Goal: Information Seeking & Learning: Learn about a topic

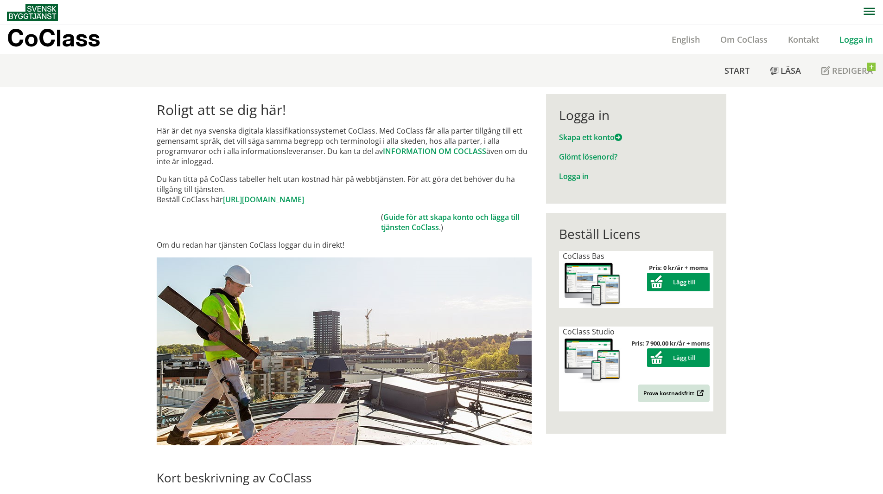
click at [862, 42] on link "Logga in" at bounding box center [856, 39] width 54 height 11
click at [857, 32] on div "Logga in" at bounding box center [856, 39] width 54 height 29
click at [856, 38] on link "Logga in" at bounding box center [856, 39] width 54 height 11
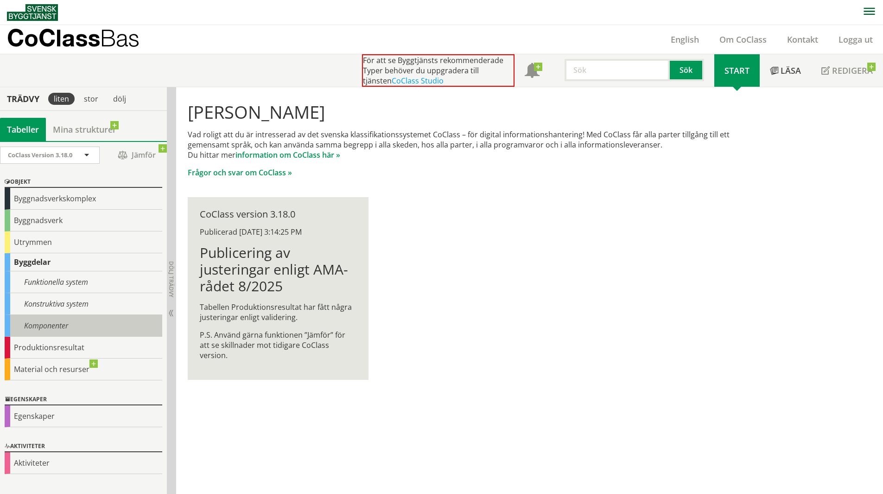
click at [51, 323] on div "Komponenter" at bounding box center [84, 326] width 158 height 22
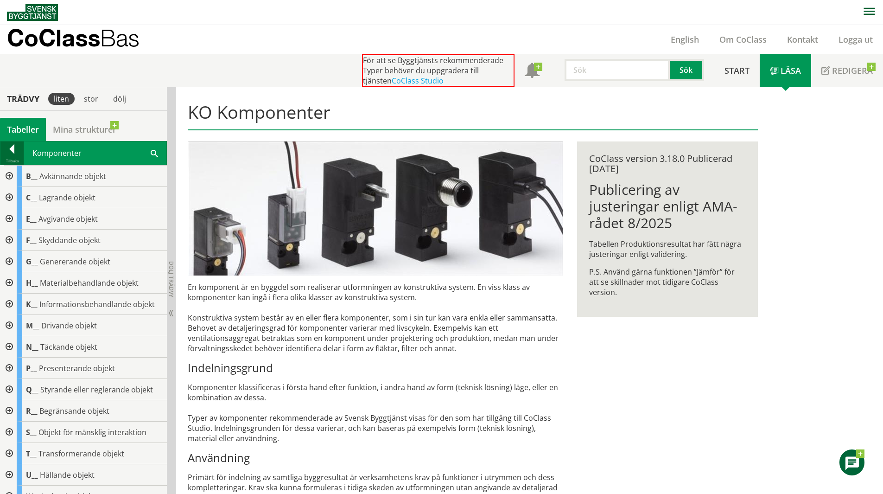
click at [13, 155] on div at bounding box center [11, 150] width 23 height 13
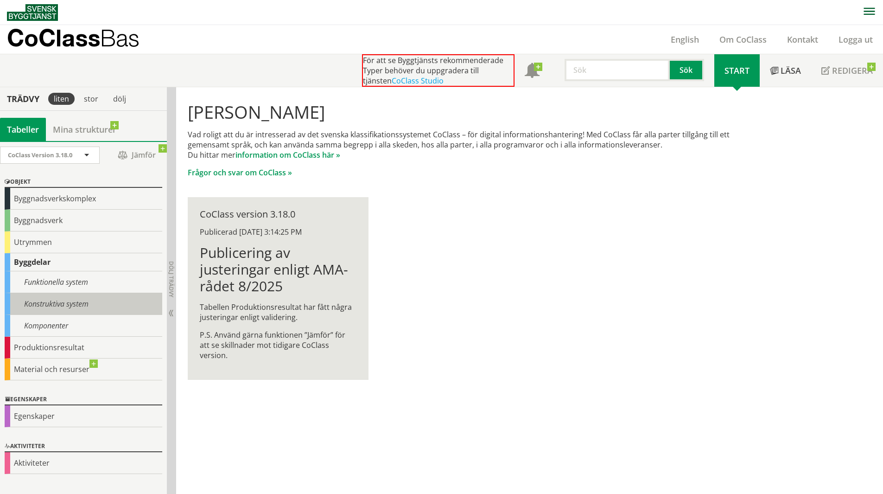
click at [61, 298] on div "Konstruktiva system" at bounding box center [84, 304] width 158 height 22
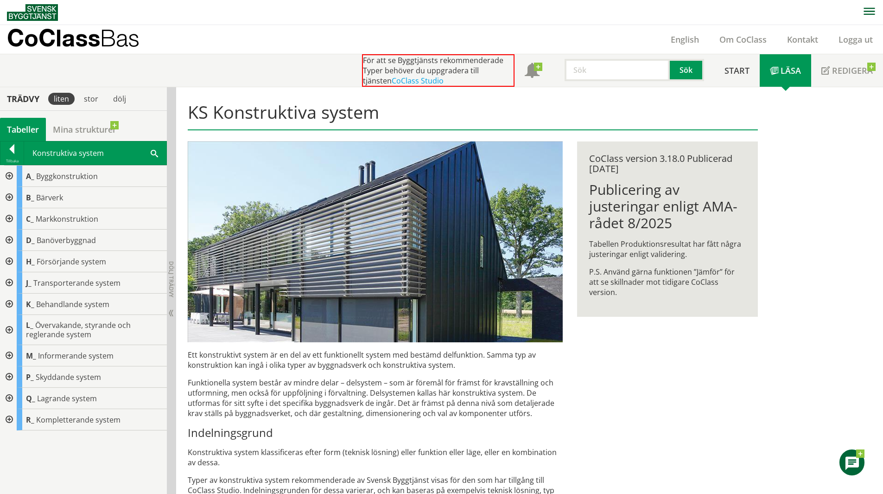
click at [6, 280] on div at bounding box center [8, 282] width 17 height 21
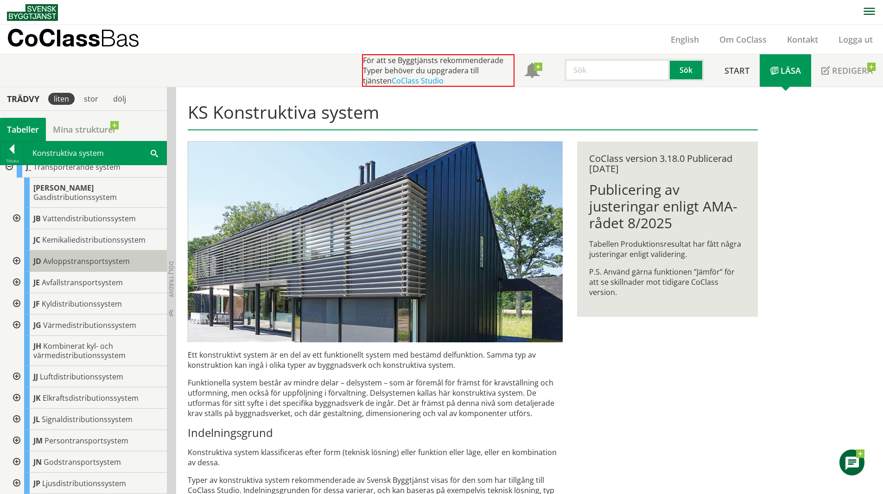
scroll to position [139, 0]
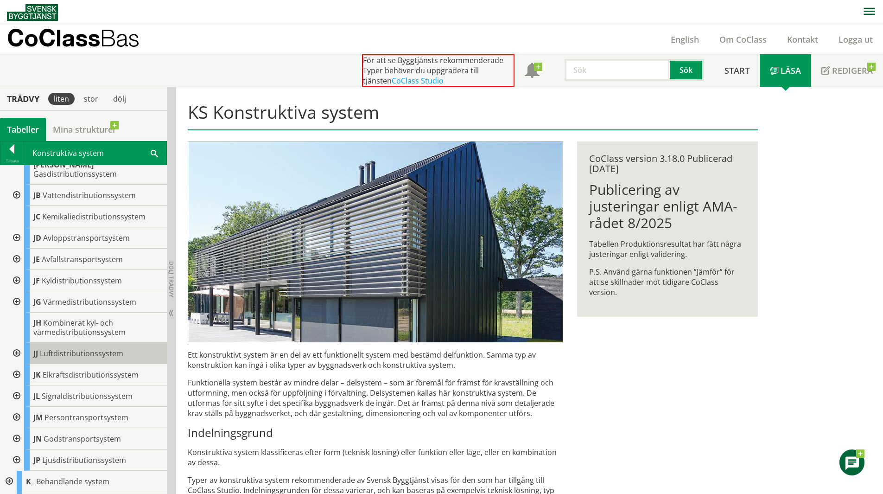
click at [70, 342] on div "JJ Luftdistributionssystem" at bounding box center [95, 352] width 143 height 21
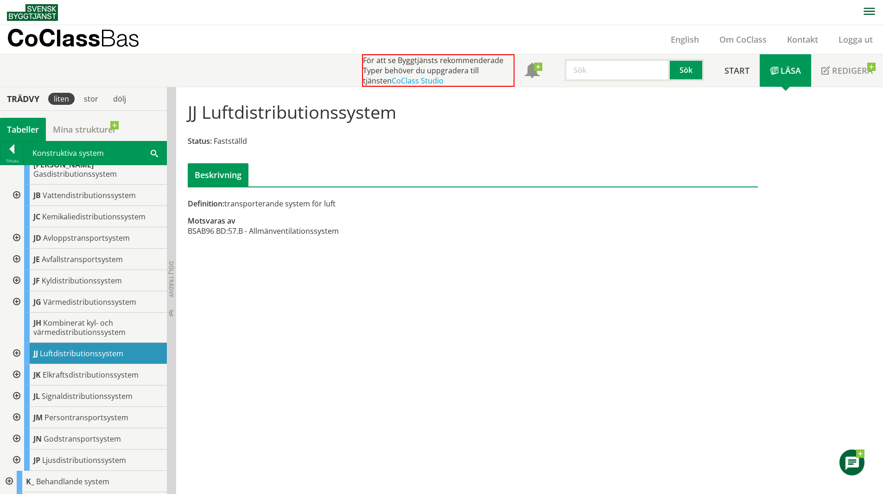
click at [13, 342] on div at bounding box center [15, 352] width 17 height 21
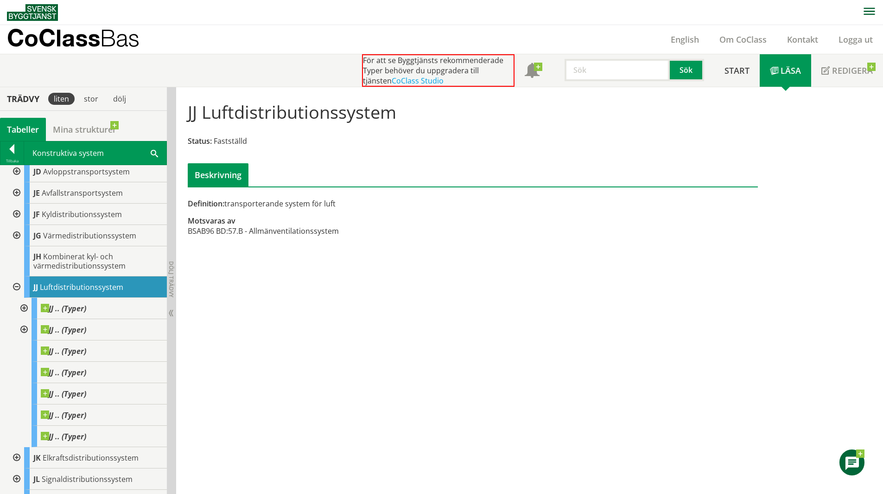
scroll to position [46, 0]
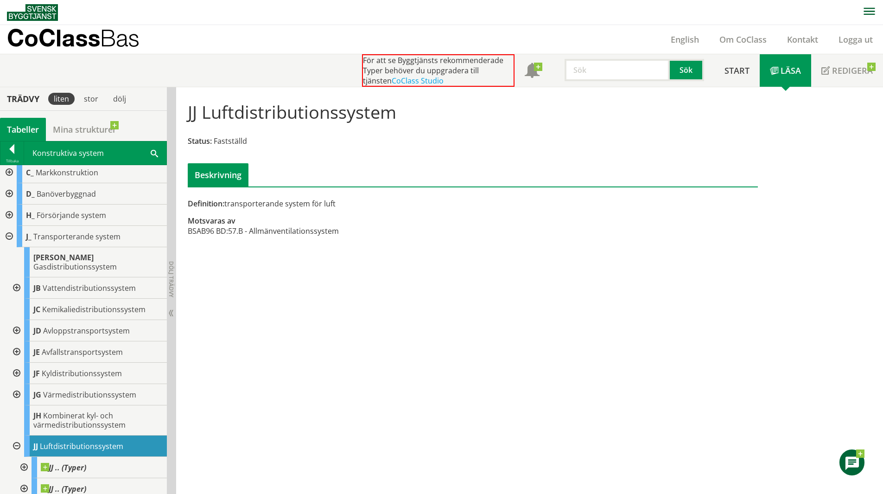
click at [10, 236] on div at bounding box center [8, 236] width 17 height 21
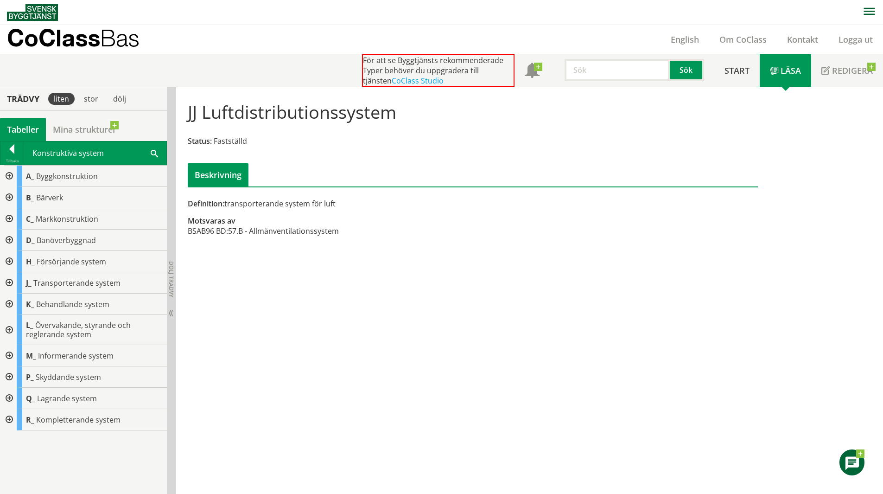
click at [12, 301] on div at bounding box center [8, 303] width 17 height 21
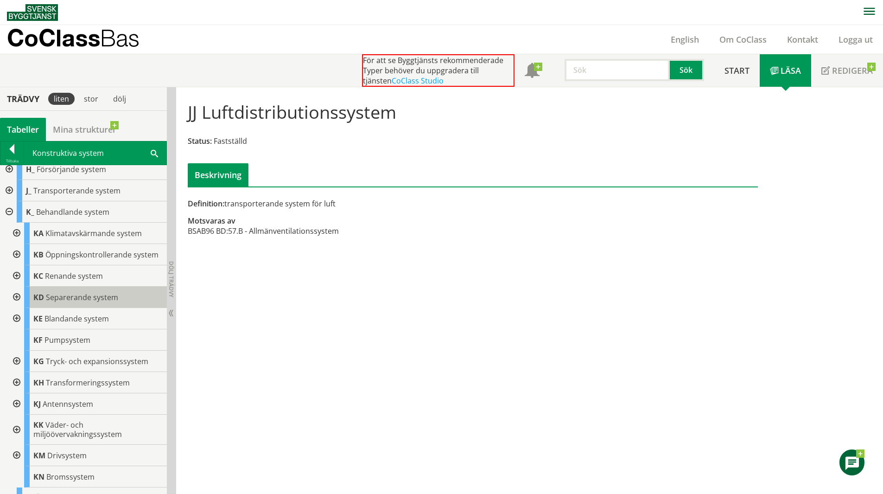
scroll to position [93, 0]
click at [16, 284] on div at bounding box center [15, 275] width 17 height 21
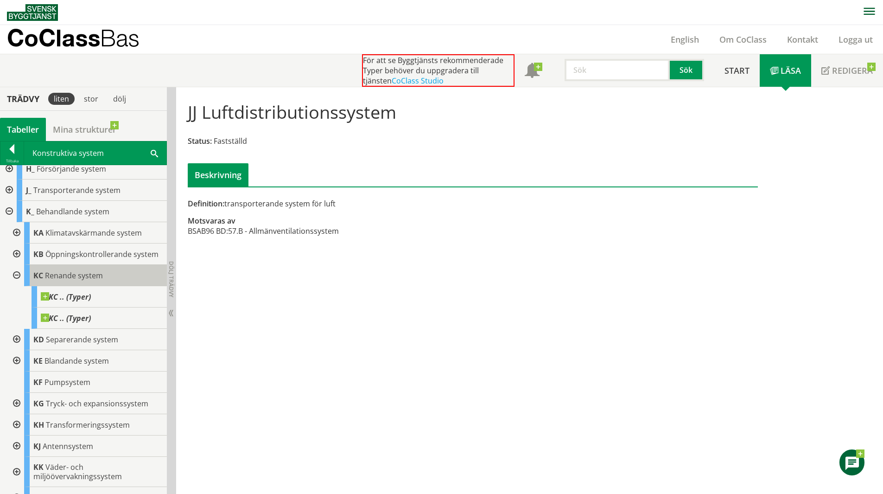
click at [100, 280] on span "Renande system" at bounding box center [74, 275] width 58 height 10
click at [83, 280] on span "Renande system" at bounding box center [74, 275] width 58 height 10
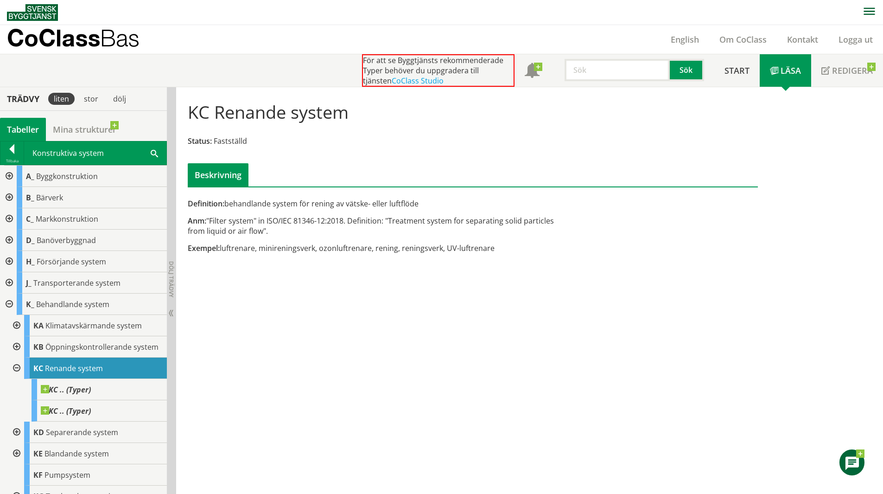
click at [6, 152] on div at bounding box center [11, 150] width 23 height 13
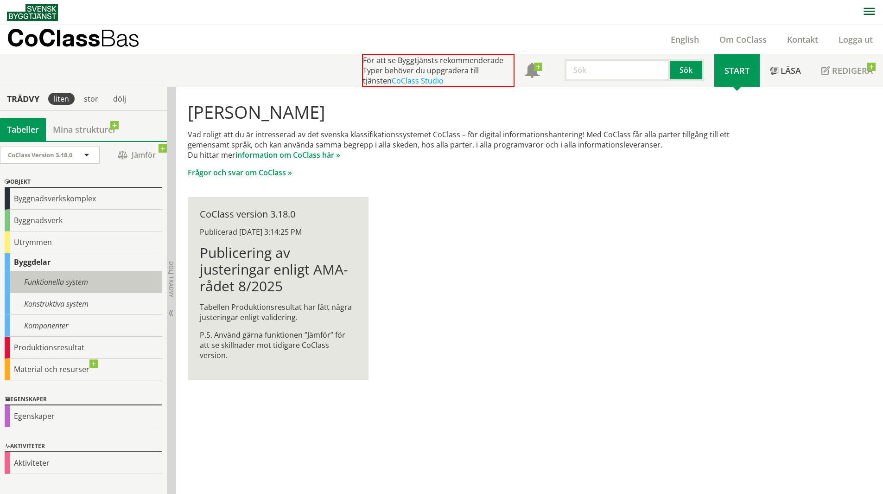
click at [70, 284] on div "Funktionella system" at bounding box center [84, 282] width 158 height 22
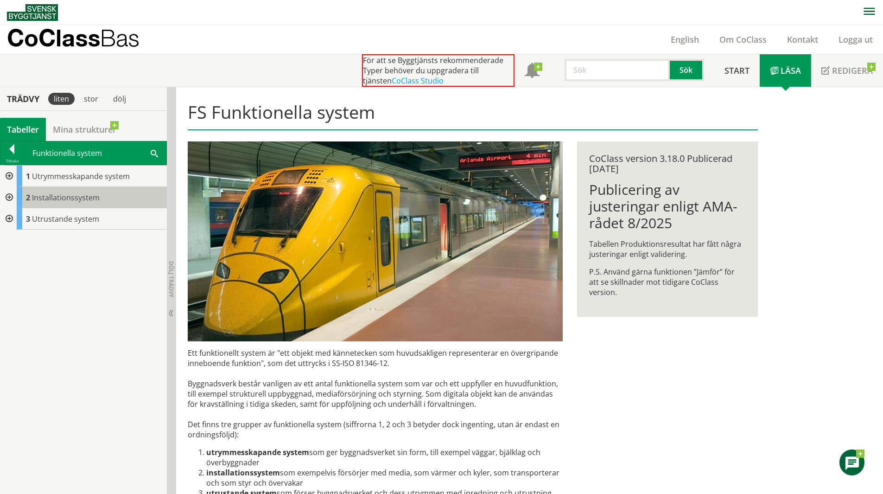
click at [68, 197] on span "Installationssystem" at bounding box center [66, 197] width 68 height 10
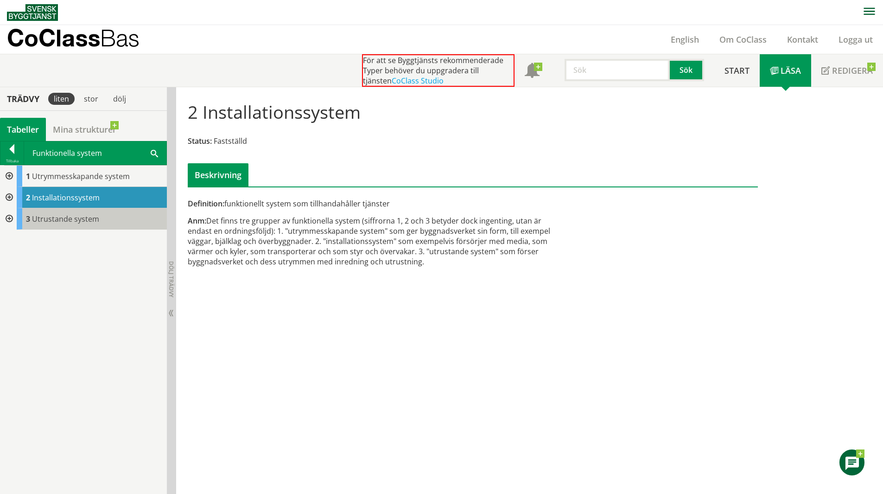
click at [73, 215] on span "Utrustande system" at bounding box center [65, 219] width 67 height 10
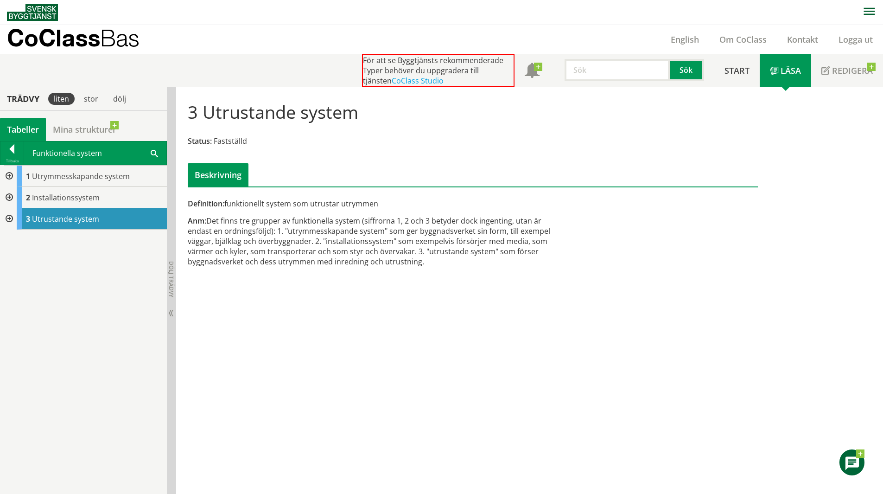
click at [10, 219] on div at bounding box center [8, 218] width 17 height 21
click at [5, 196] on div at bounding box center [8, 197] width 17 height 21
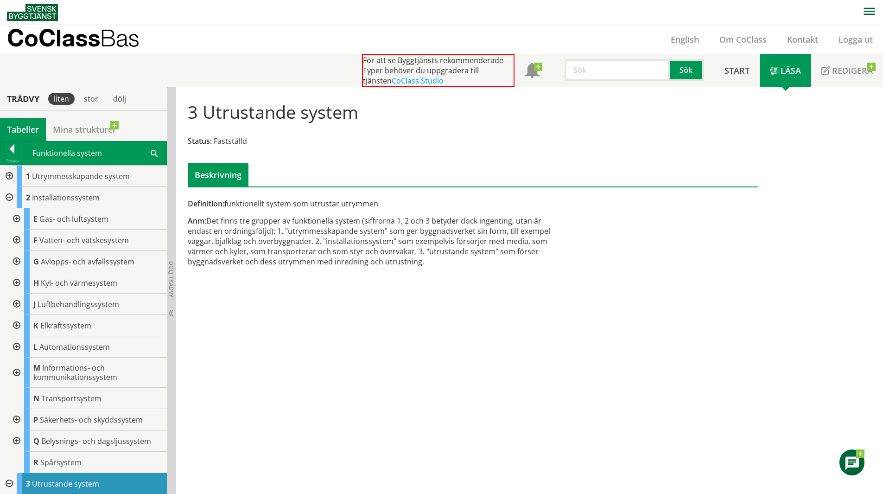
click at [17, 302] on div at bounding box center [15, 303] width 17 height 21
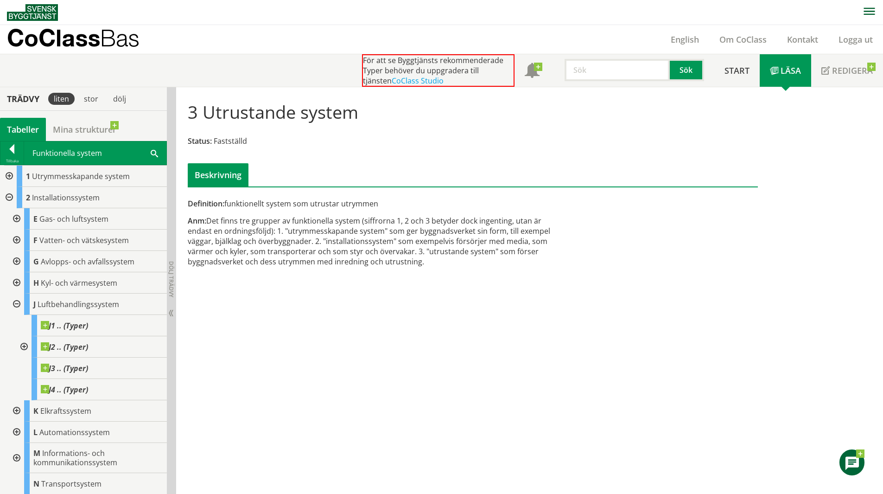
click at [8, 197] on div at bounding box center [8, 197] width 17 height 21
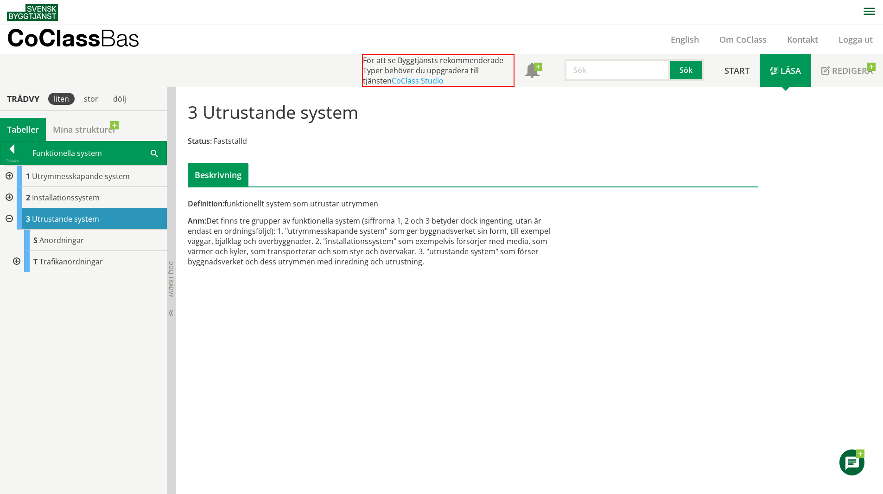
click at [9, 220] on div at bounding box center [8, 218] width 17 height 21
click at [10, 159] on div "Tillbaka" at bounding box center [11, 160] width 23 height 7
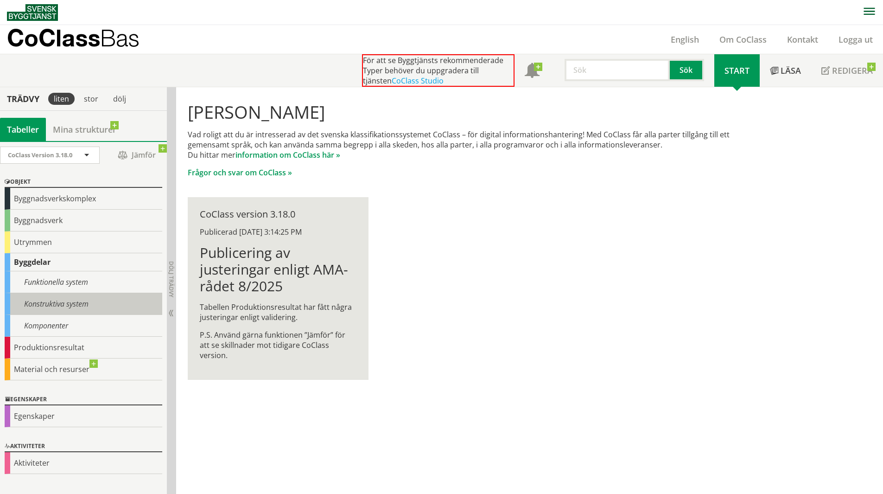
click at [50, 303] on div "Konstruktiva system" at bounding box center [84, 304] width 158 height 22
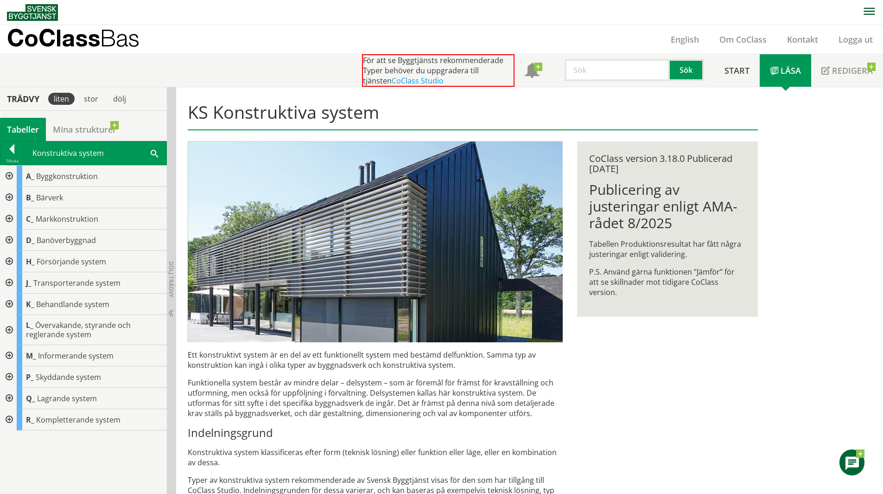
click at [8, 305] on div at bounding box center [8, 303] width 17 height 21
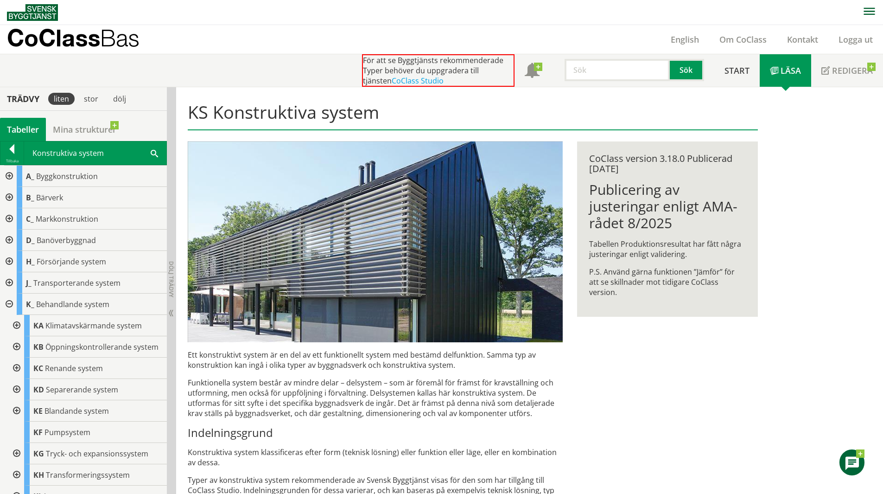
click at [10, 306] on div at bounding box center [8, 303] width 17 height 21
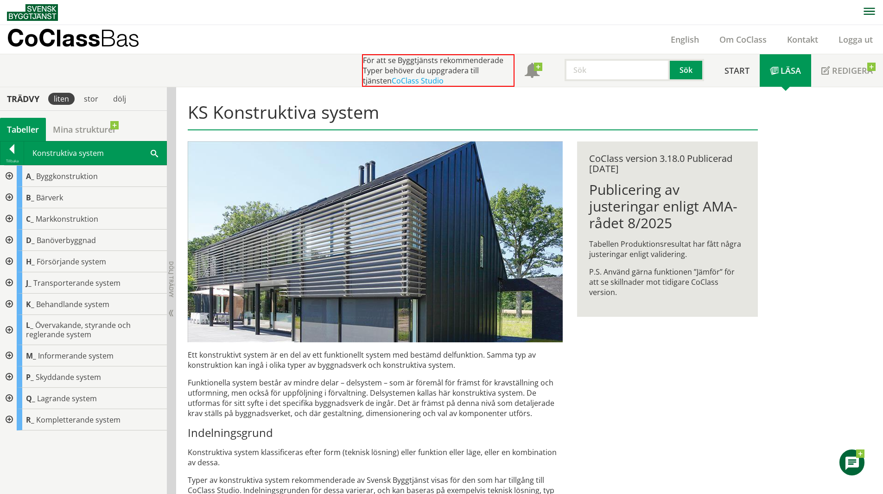
click at [10, 304] on div at bounding box center [8, 303] width 17 height 21
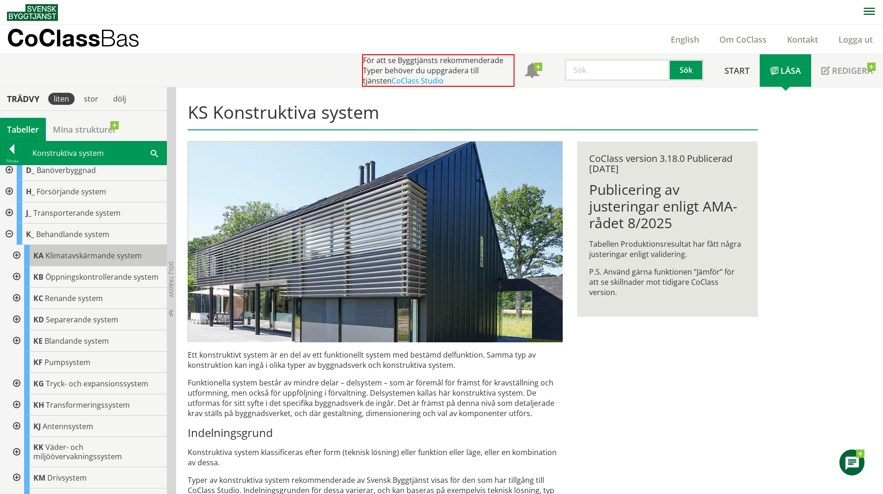
scroll to position [93, 0]
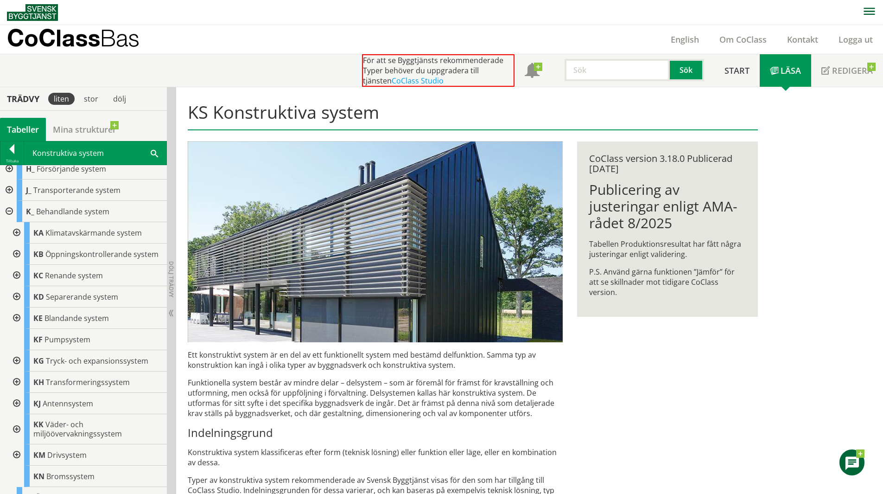
click at [17, 283] on div at bounding box center [15, 275] width 17 height 21
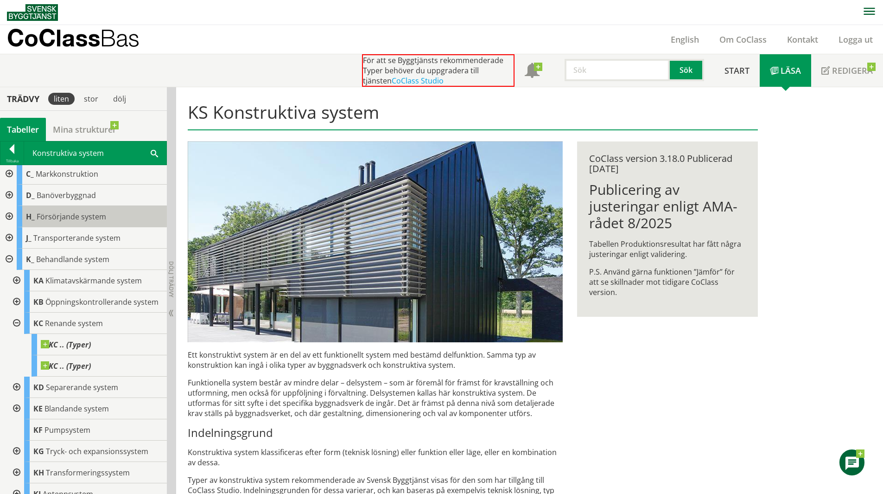
scroll to position [0, 0]
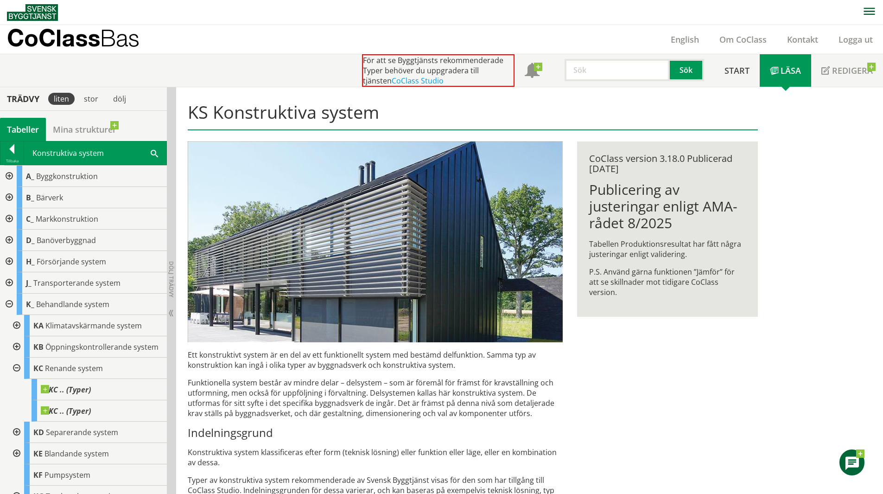
click at [8, 304] on div at bounding box center [8, 303] width 17 height 21
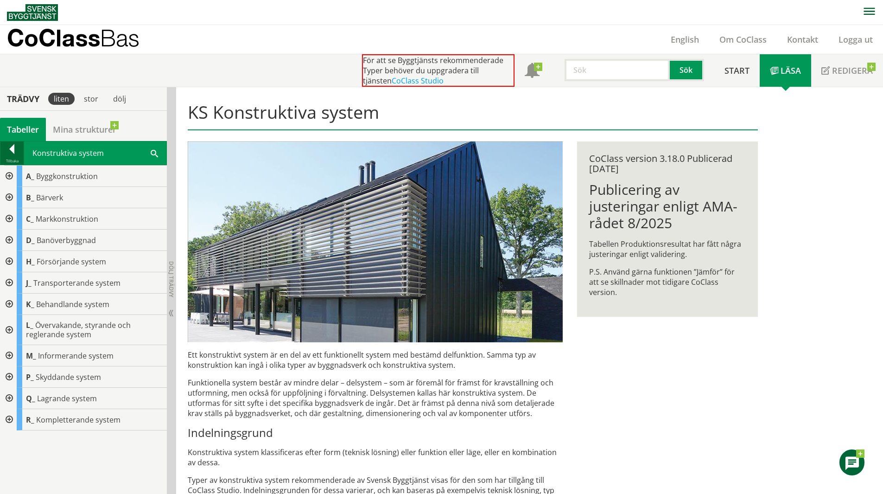
click at [10, 150] on div at bounding box center [11, 150] width 23 height 13
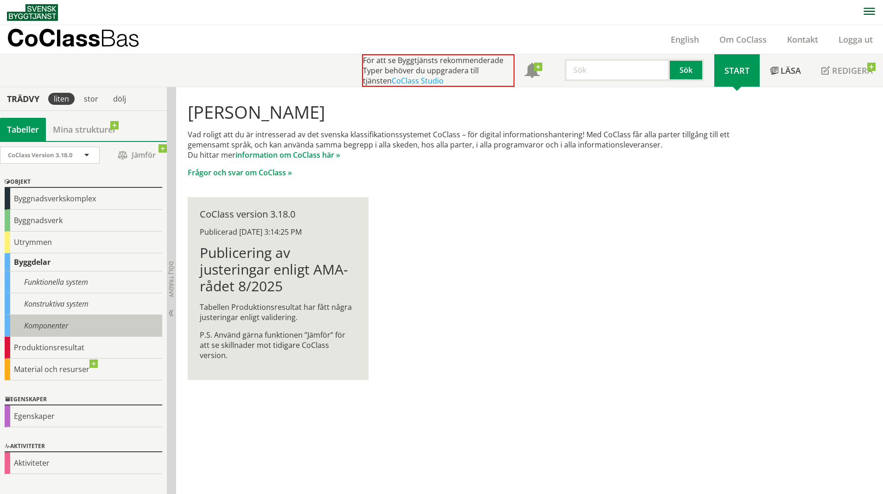
click at [45, 326] on div "Komponenter" at bounding box center [84, 326] width 158 height 22
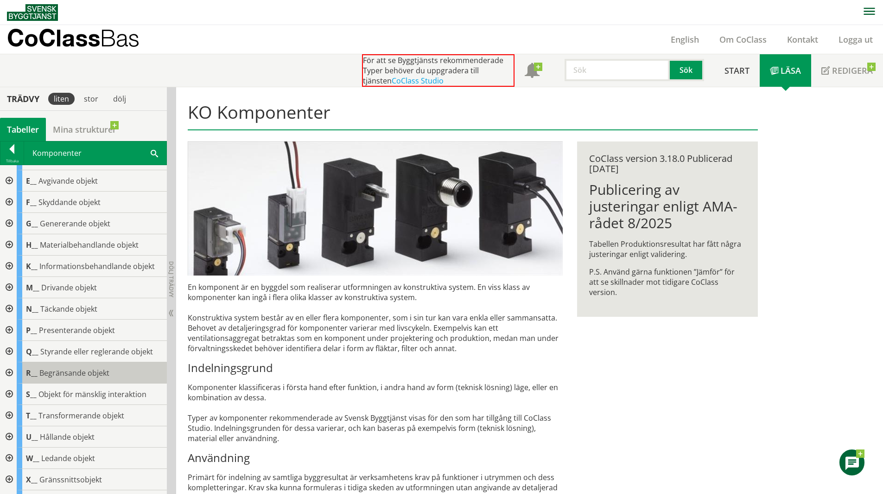
scroll to position [86, 0]
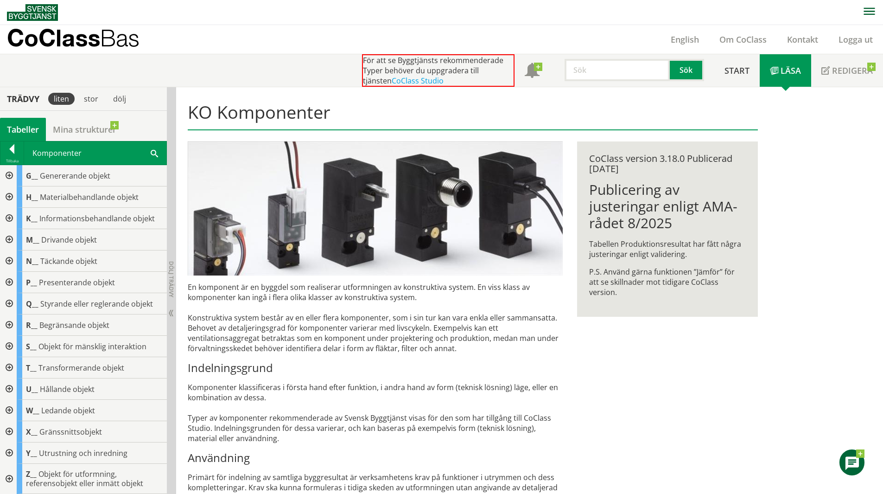
click at [11, 452] on div at bounding box center [8, 452] width 17 height 21
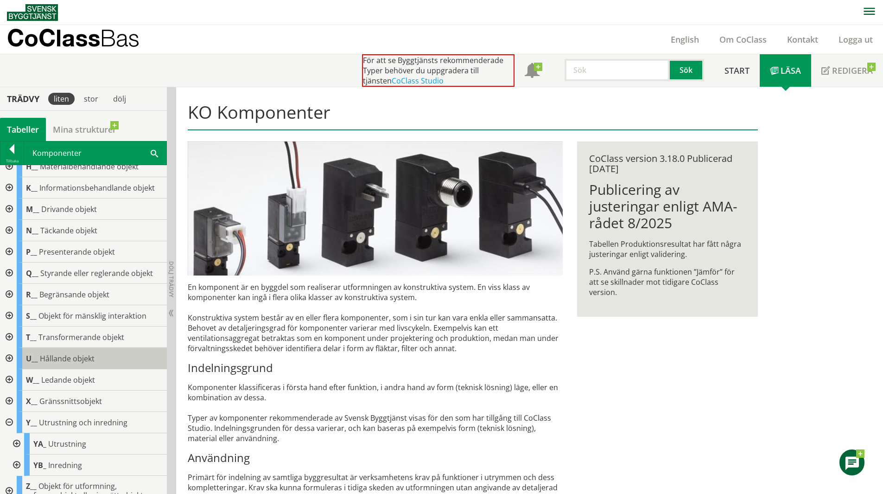
scroll to position [128, 0]
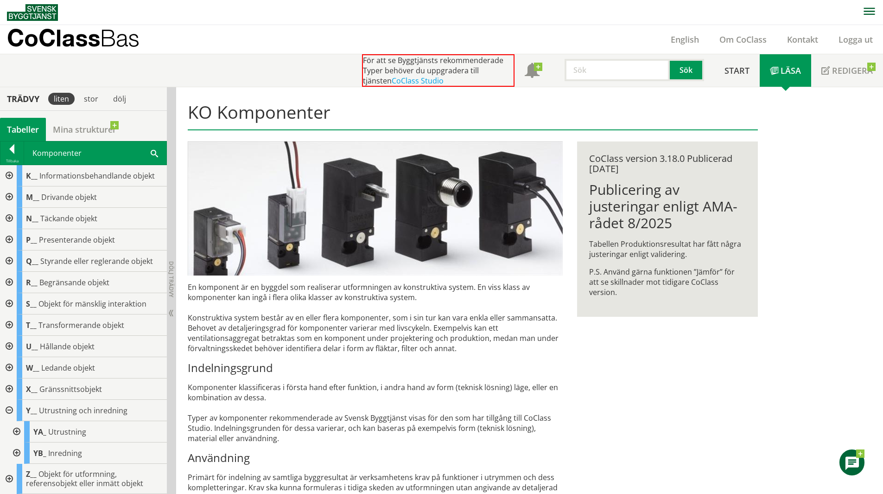
click at [17, 430] on div at bounding box center [15, 431] width 17 height 21
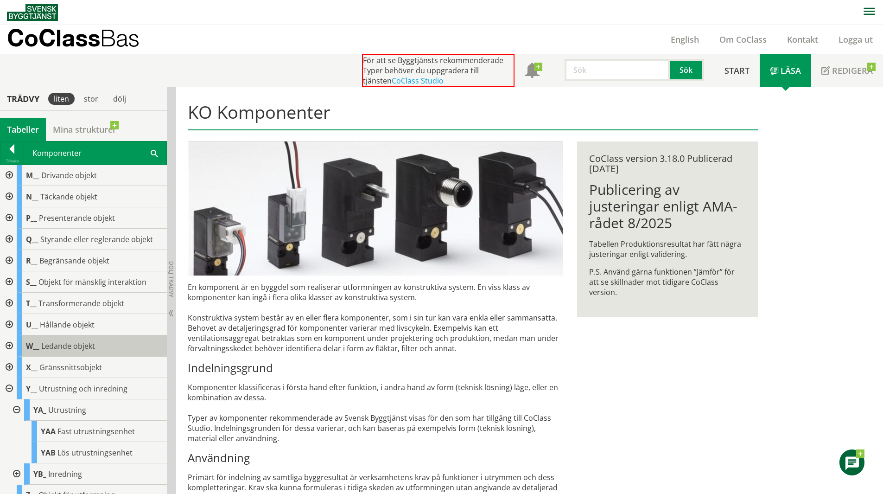
scroll to position [171, 0]
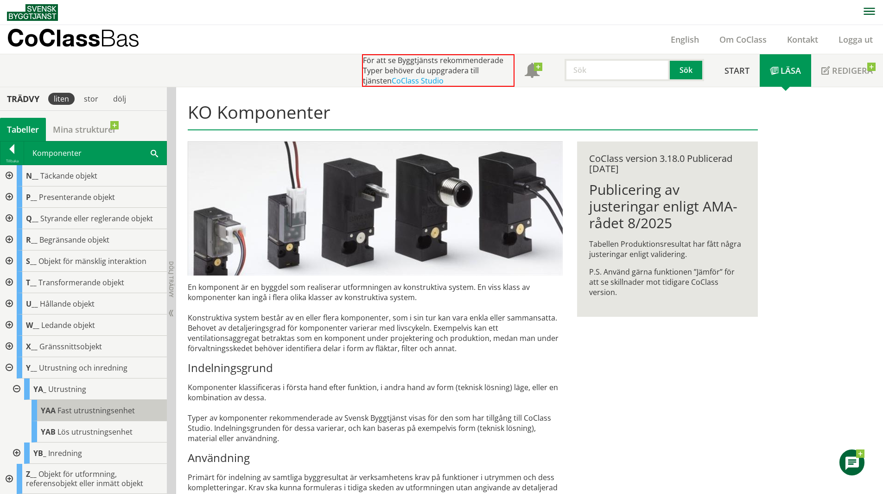
click at [76, 410] on span "Fast utrustningsenhet" at bounding box center [95, 410] width 77 height 10
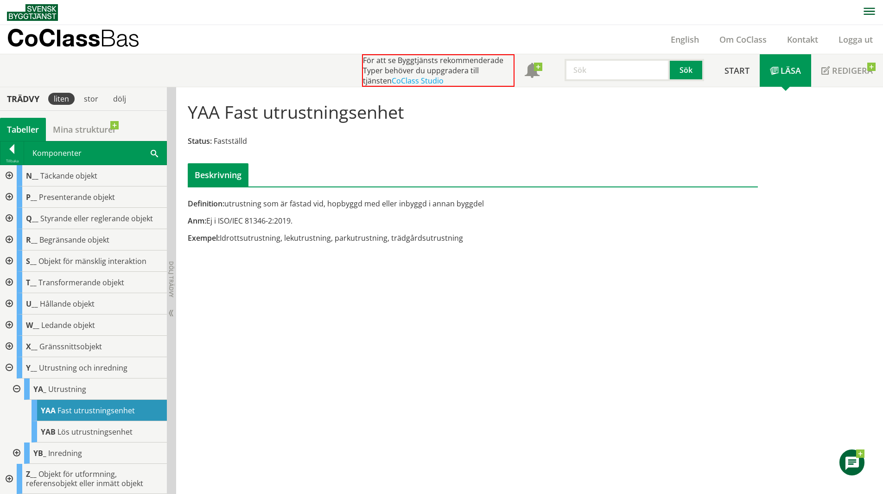
click at [10, 370] on div at bounding box center [8, 367] width 17 height 21
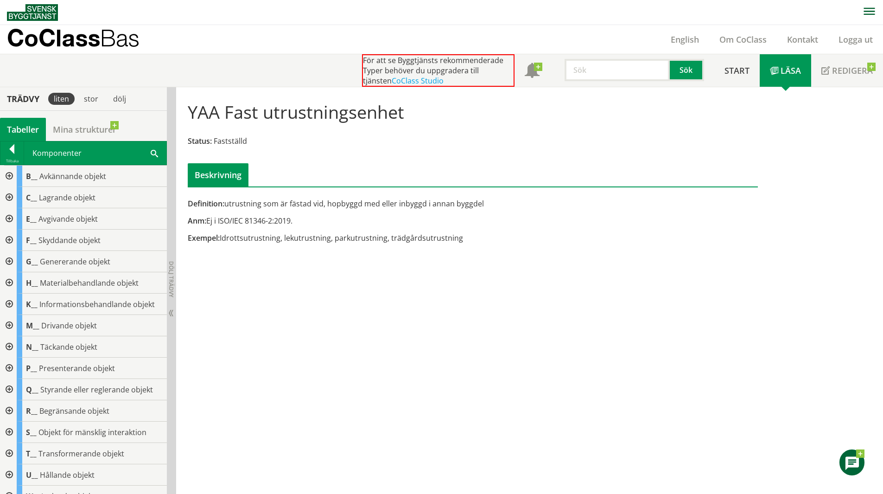
click at [10, 282] on div at bounding box center [8, 282] width 17 height 21
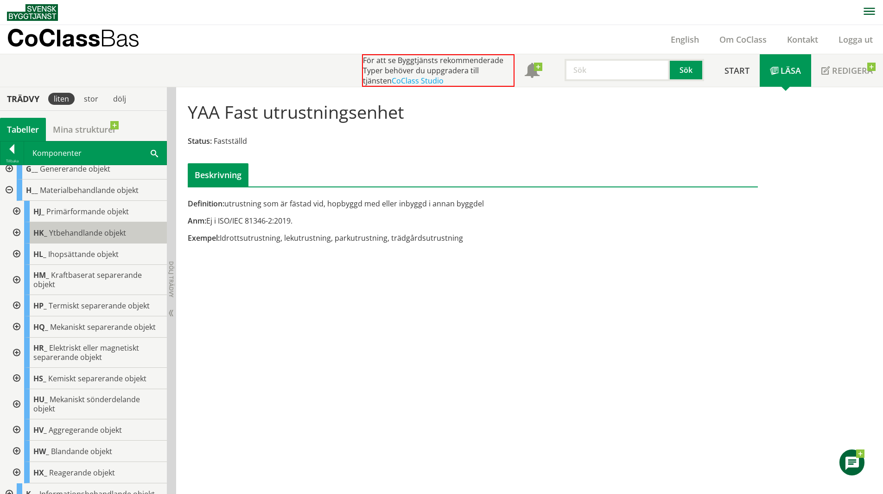
scroll to position [139, 0]
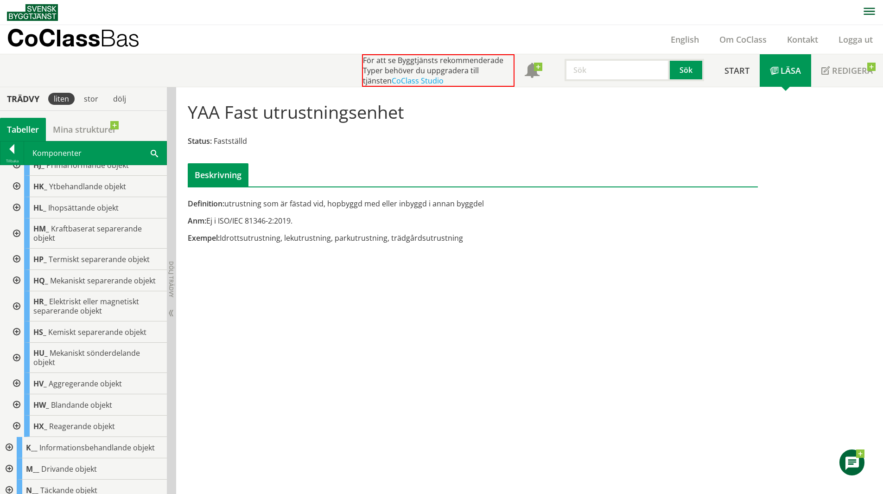
click at [18, 303] on div at bounding box center [15, 306] width 17 height 30
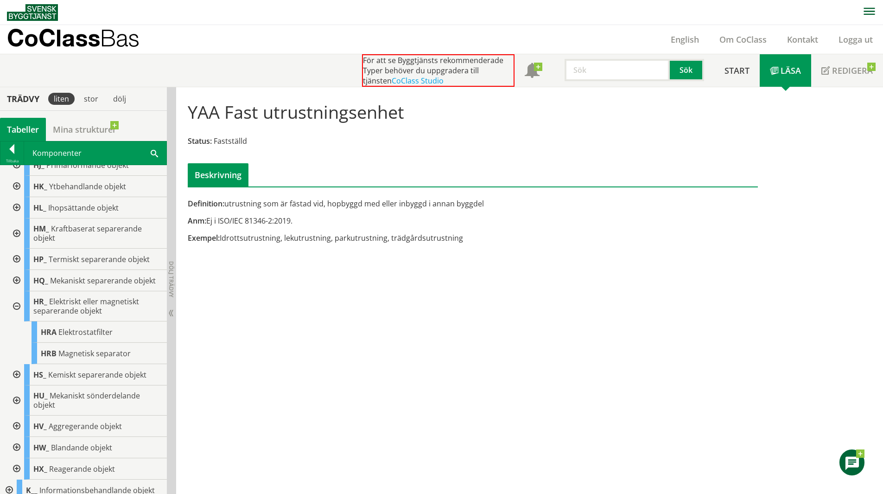
click at [15, 310] on div at bounding box center [15, 306] width 17 height 30
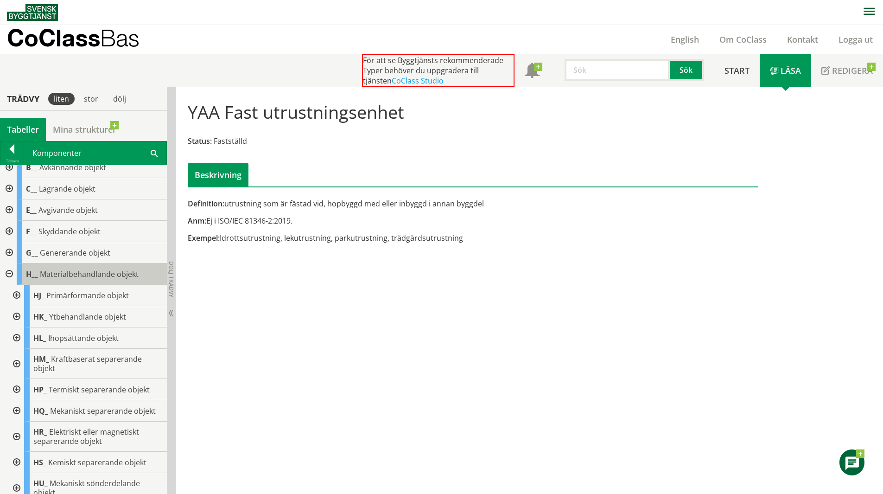
scroll to position [0, 0]
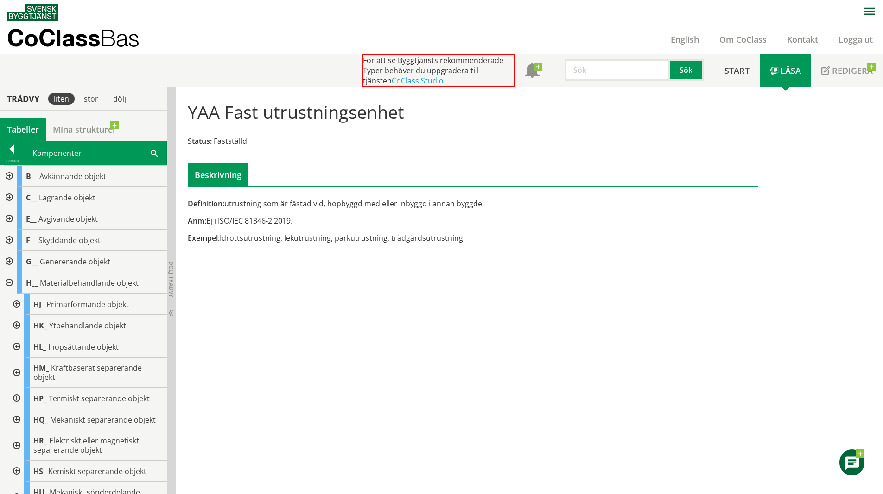
click at [11, 286] on div at bounding box center [8, 282] width 17 height 21
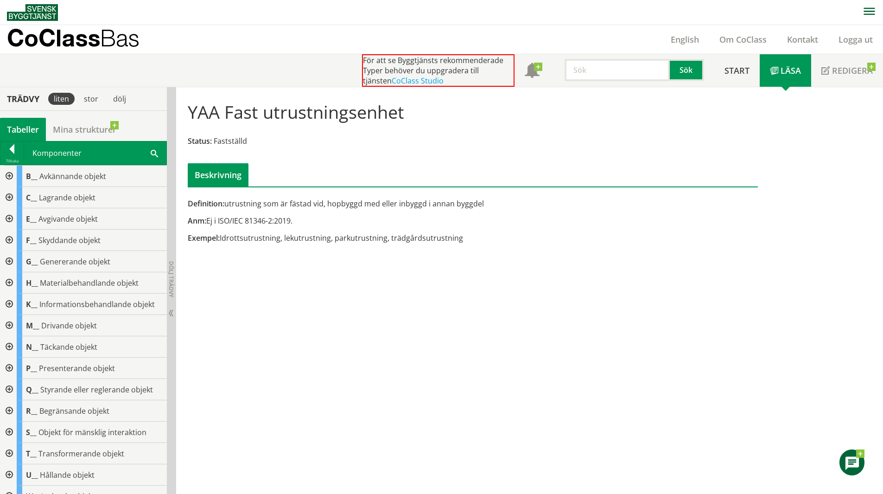
click at [10, 325] on div at bounding box center [8, 325] width 17 height 21
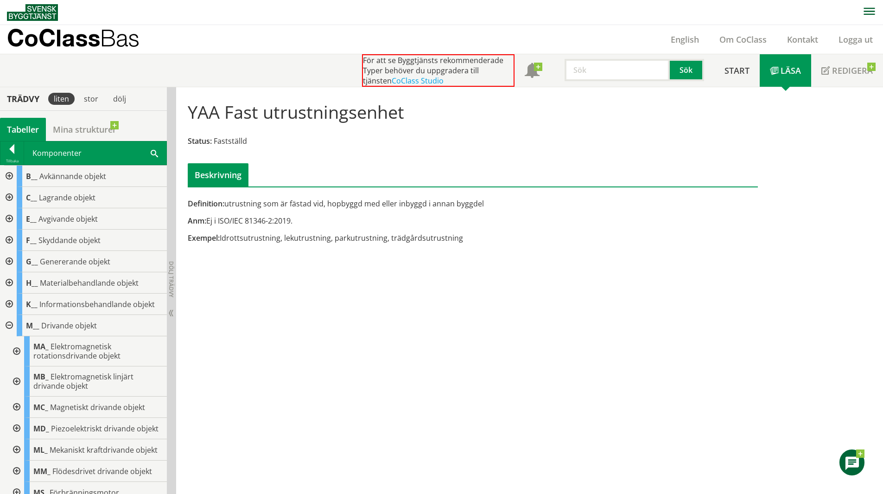
click at [10, 325] on div at bounding box center [8, 325] width 17 height 21
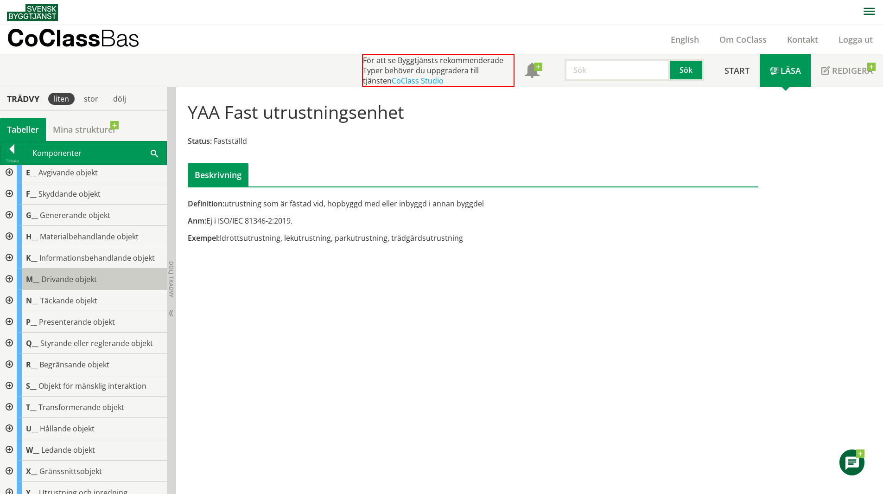
scroll to position [86, 0]
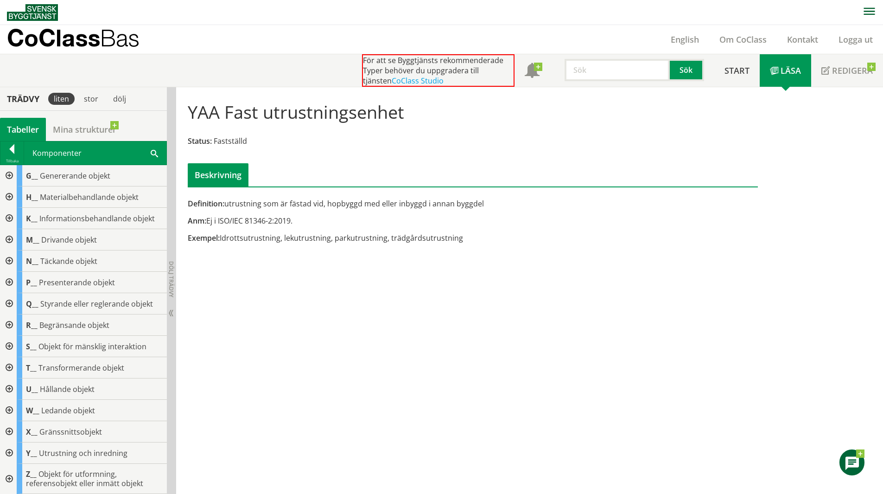
click at [157, 150] on span at bounding box center [154, 153] width 7 height 10
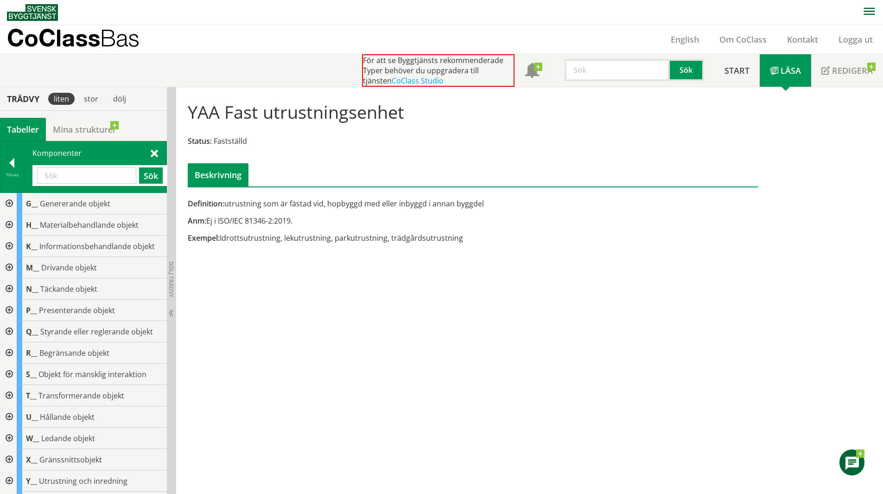
click at [108, 171] on input "text" at bounding box center [86, 175] width 99 height 16
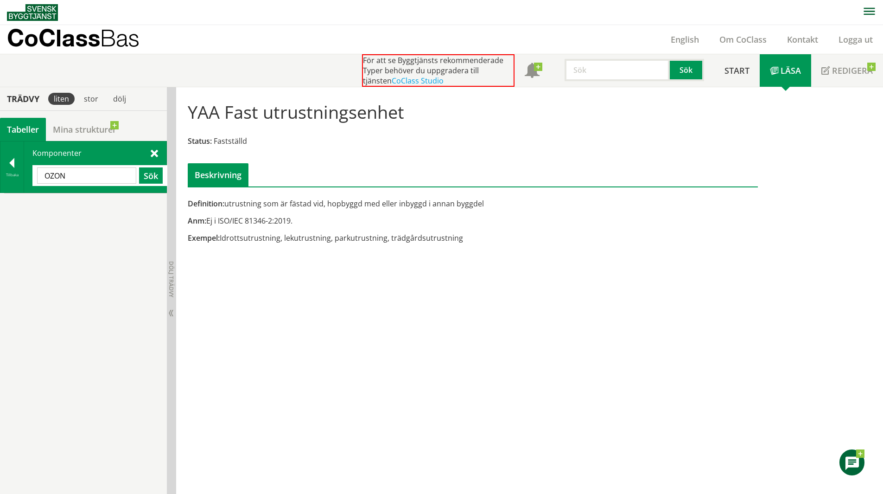
scroll to position [0, 0]
drag, startPoint x: 89, startPoint y: 175, endPoint x: 32, endPoint y: 175, distance: 56.5
click at [32, 175] on div "OZON Sök" at bounding box center [99, 175] width 135 height 21
type input "RENARE"
